Goal: Task Accomplishment & Management: Use online tool/utility

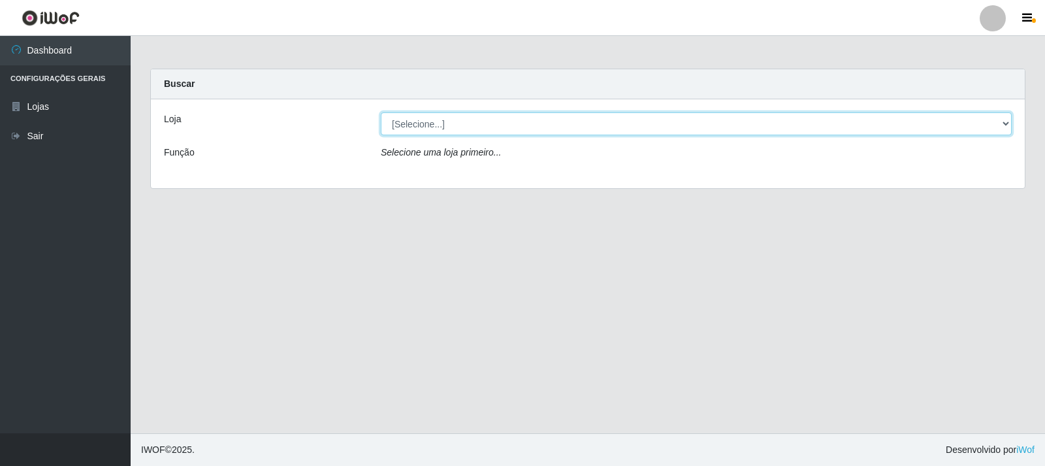
click at [1004, 123] on select "[Selecione...] SuperFácil Atacado - [GEOGRAPHIC_DATA]" at bounding box center [696, 123] width 631 height 23
select select "504"
click at [381, 112] on select "[Selecione...] SuperFácil Atacado - [GEOGRAPHIC_DATA]" at bounding box center [696, 123] width 631 height 23
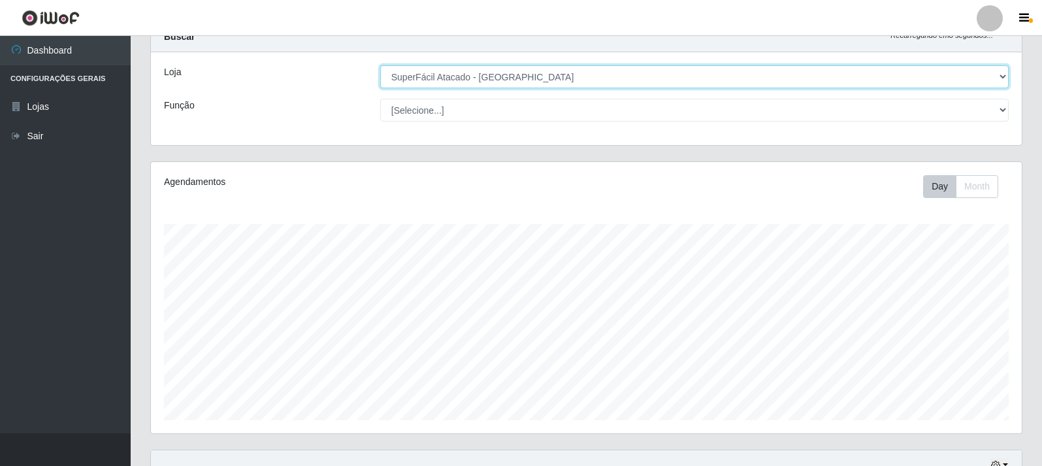
scroll to position [33, 0]
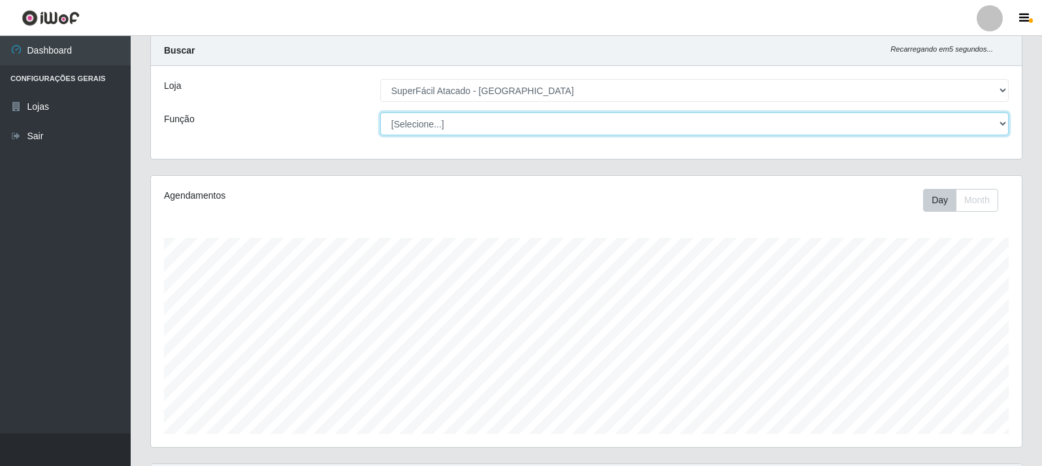
click at [1003, 123] on select "[Selecione...] Embalador Embalador + Embalador ++ Operador de Caixa Operador de…" at bounding box center [694, 123] width 628 height 23
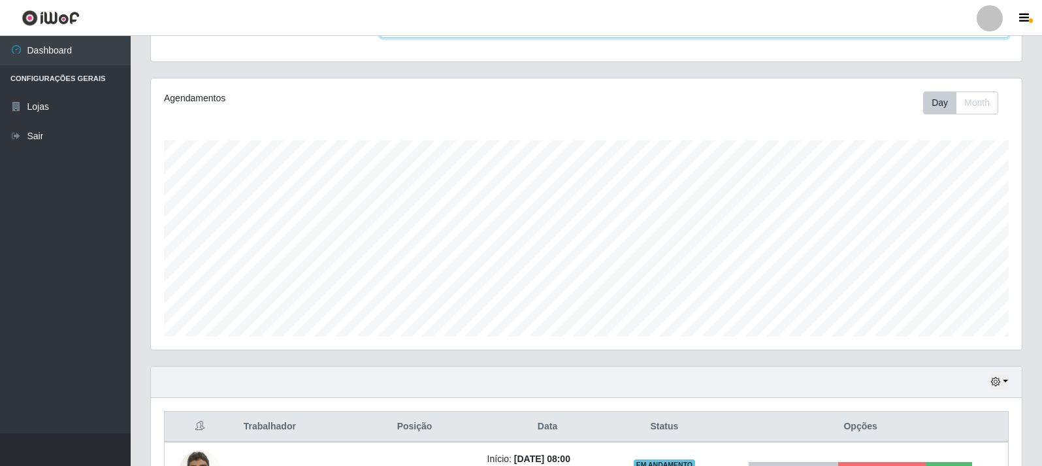
scroll to position [104, 0]
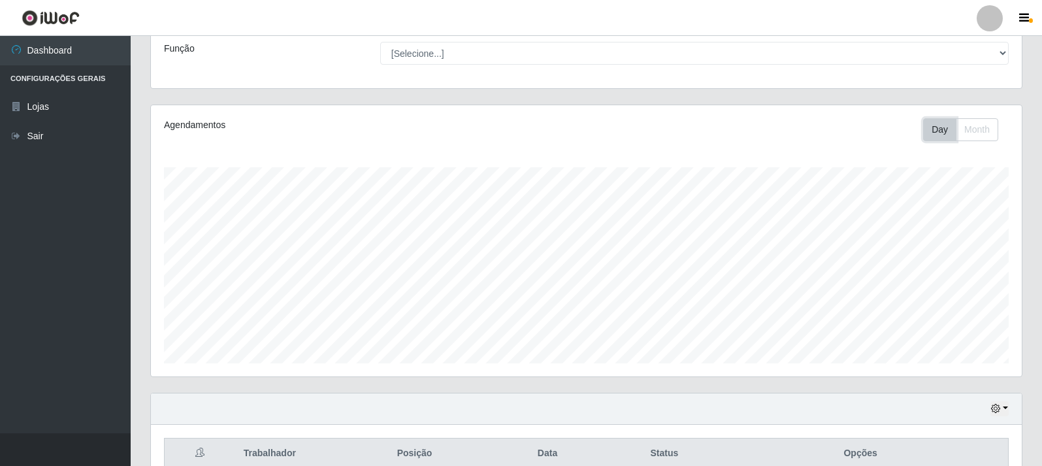
click at [950, 137] on button "Day" at bounding box center [939, 129] width 33 height 23
click at [980, 133] on button "Month" at bounding box center [977, 129] width 42 height 23
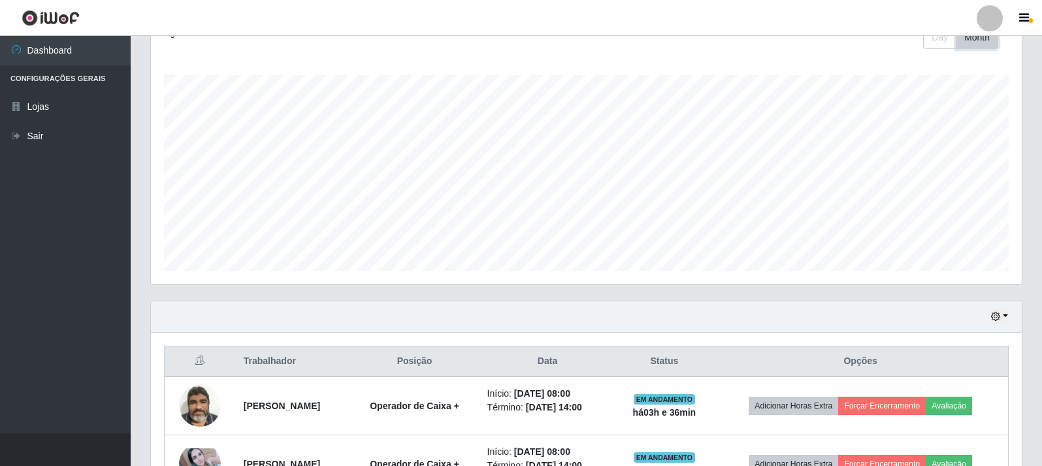
scroll to position [177, 0]
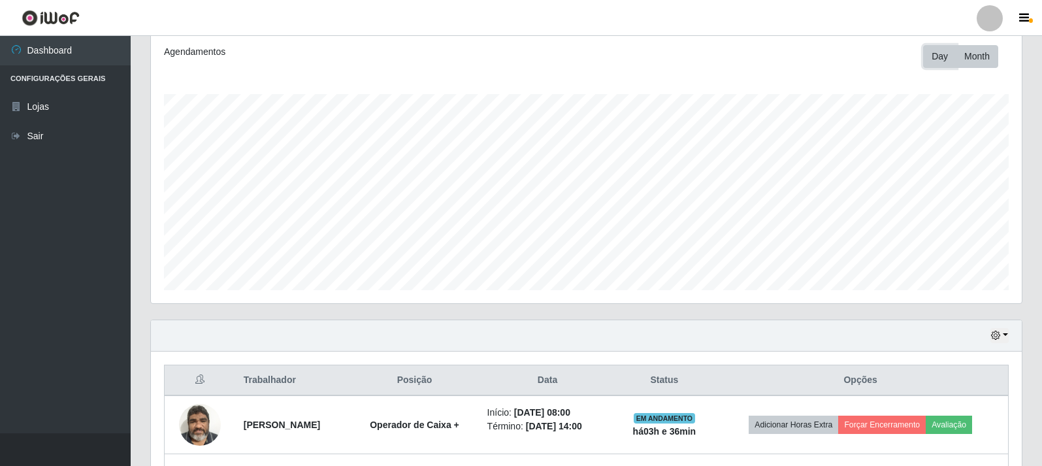
click at [938, 60] on button "Day" at bounding box center [939, 56] width 33 height 23
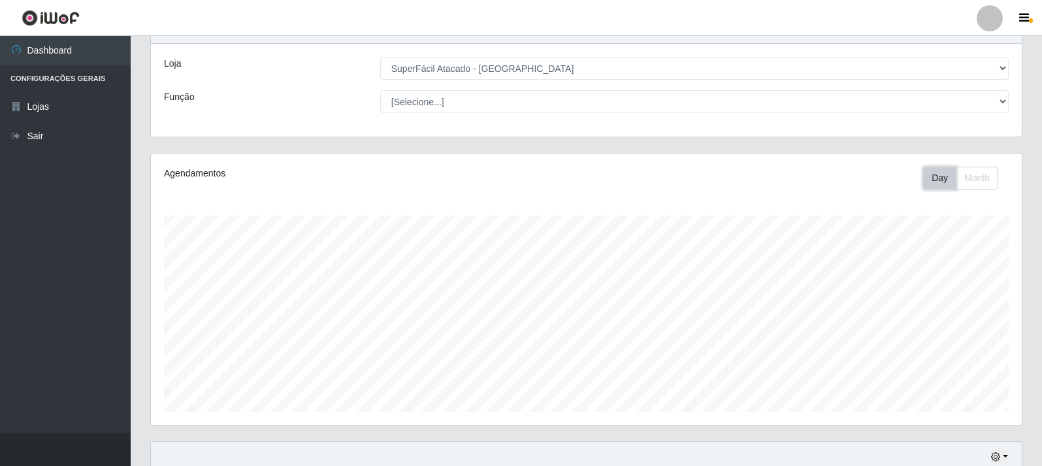
scroll to position [0, 0]
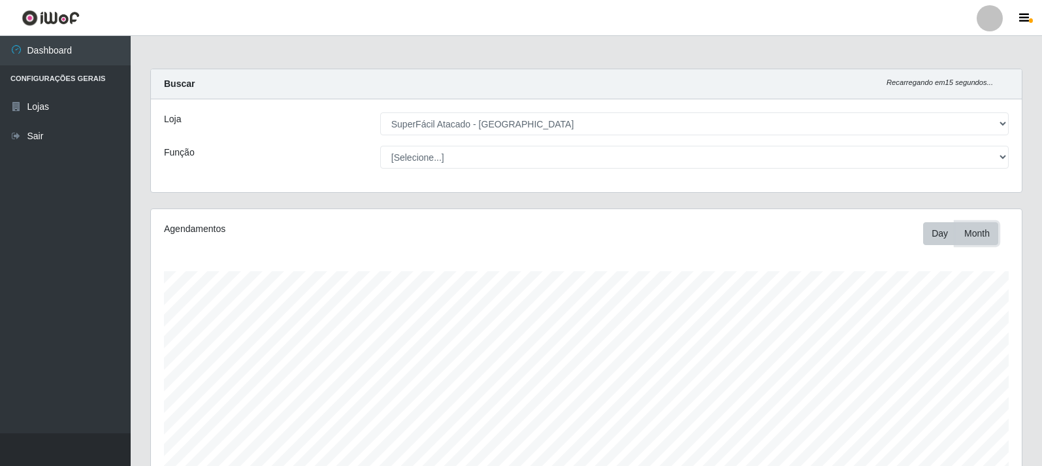
click at [982, 235] on button "Month" at bounding box center [977, 233] width 42 height 23
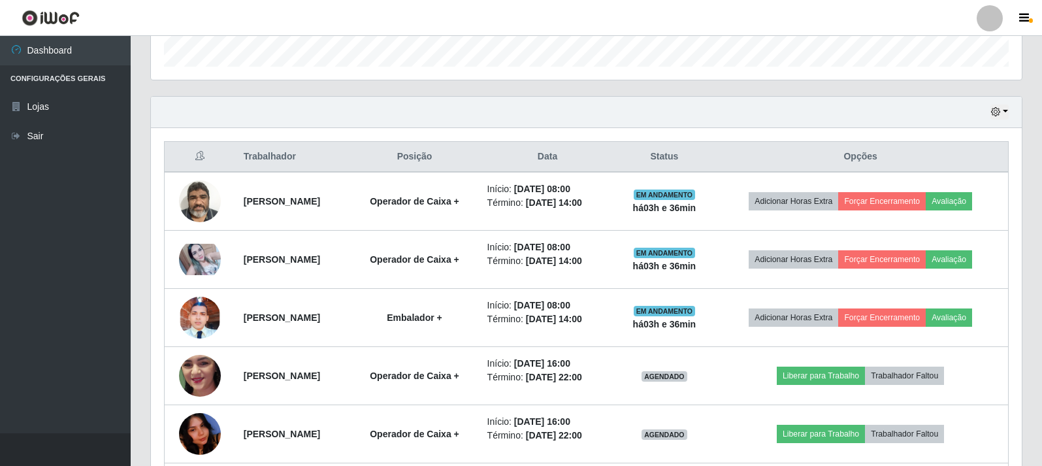
scroll to position [389, 0]
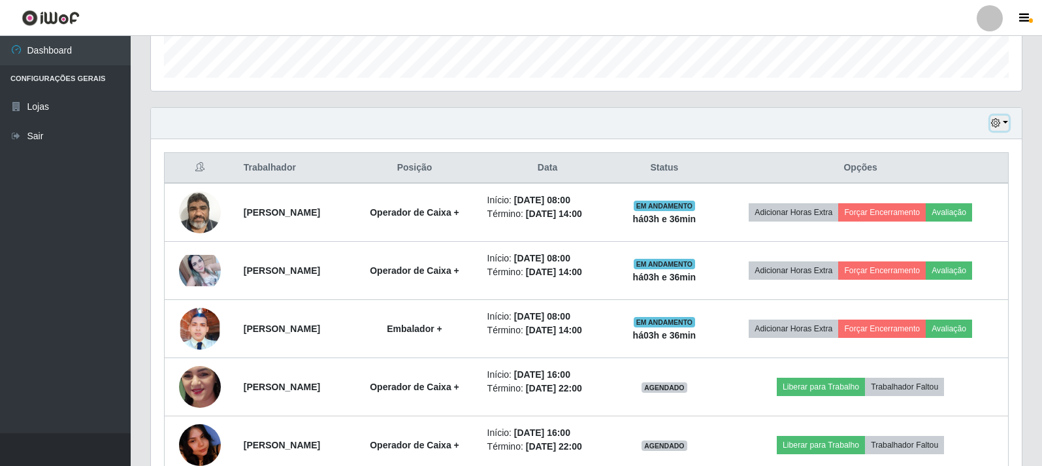
click at [1004, 123] on button "button" at bounding box center [999, 123] width 18 height 15
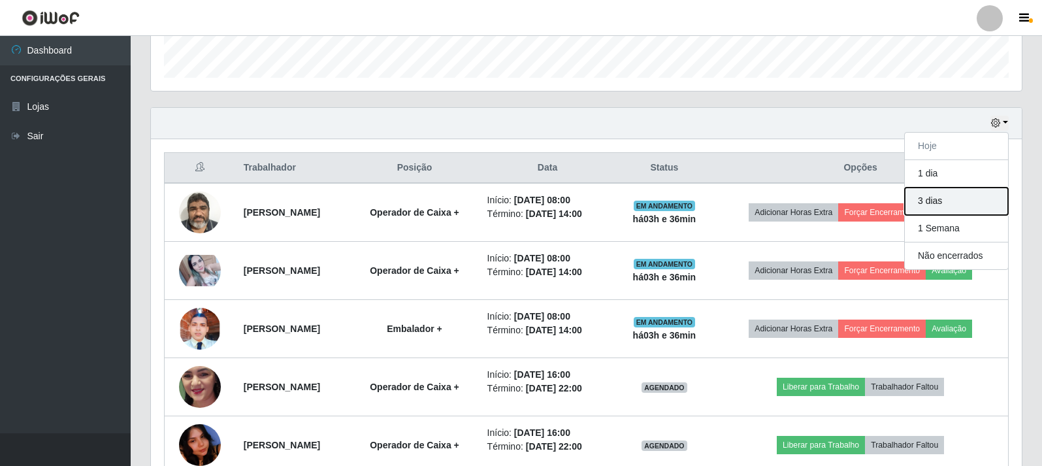
click at [938, 203] on button "3 dias" at bounding box center [956, 200] width 103 height 27
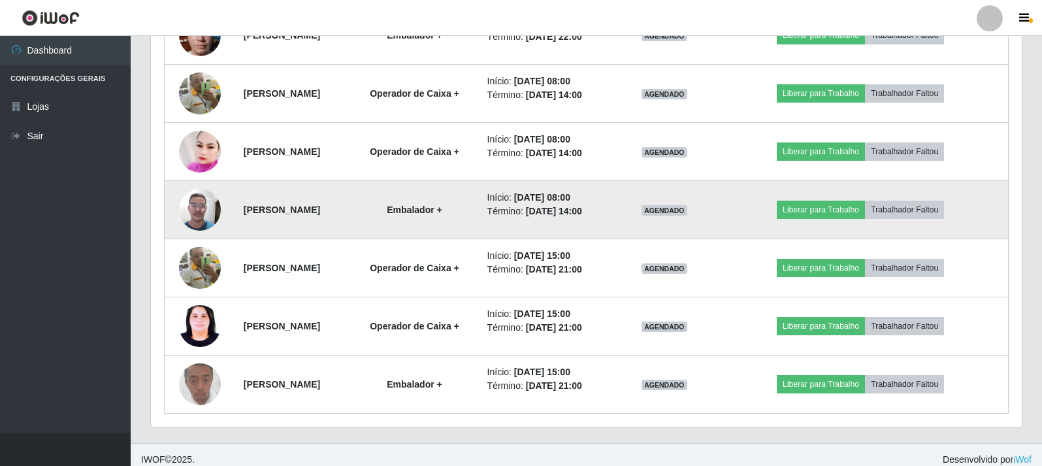
scroll to position [867, 0]
